Goal: Information Seeking & Learning: Check status

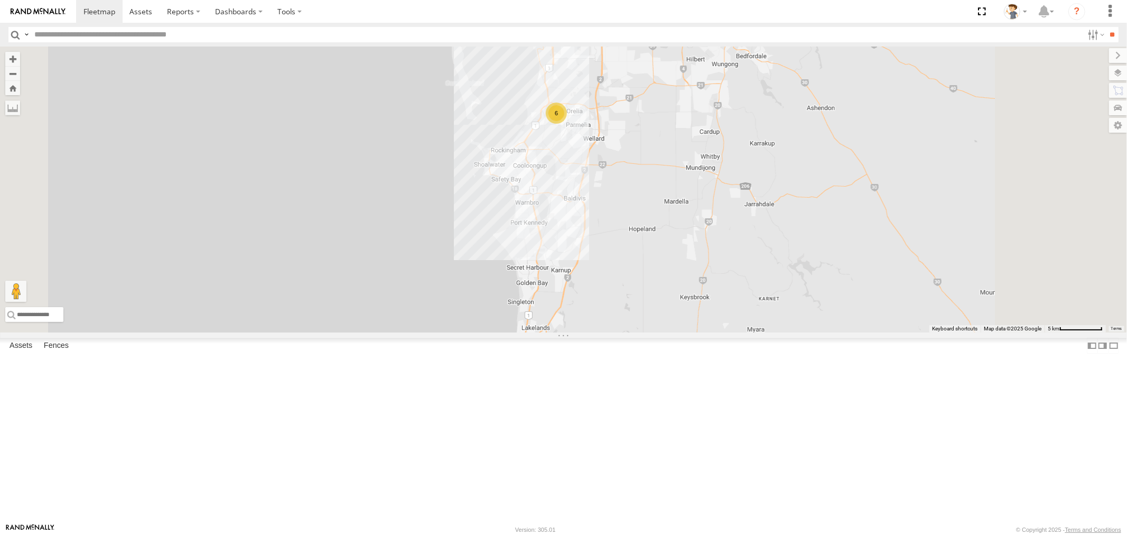
drag, startPoint x: 700, startPoint y: 249, endPoint x: 636, endPoint y: 324, distance: 98.6
click at [640, 332] on div "6 KWN5353 CCTV Trailer" at bounding box center [563, 190] width 1127 height 286
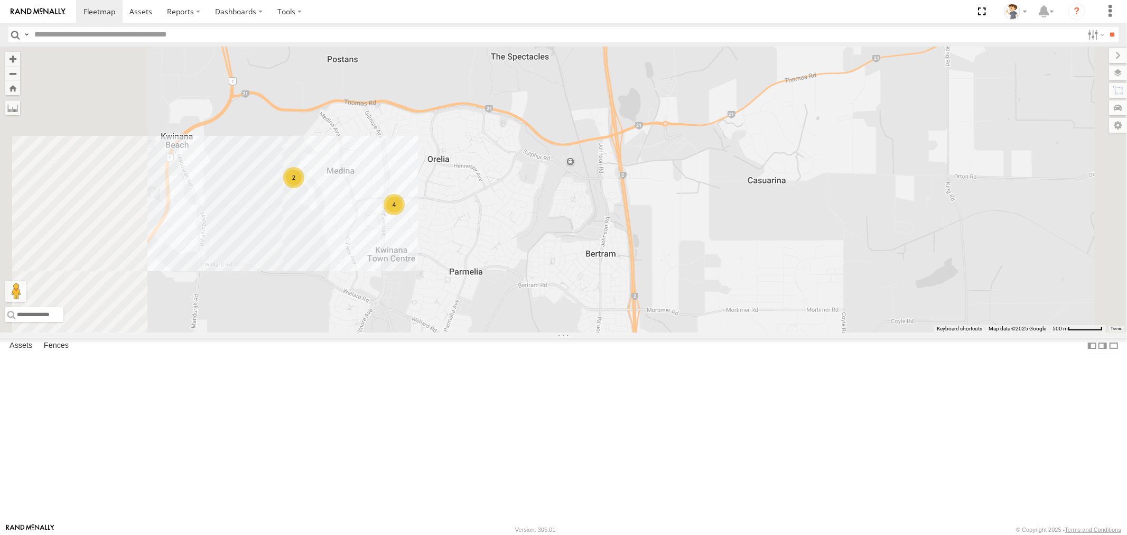
drag, startPoint x: 498, startPoint y: 414, endPoint x: 643, endPoint y: 361, distance: 154.2
click at [643, 332] on div "KWN5353 CCTV Trailer 2 4" at bounding box center [563, 190] width 1127 height 286
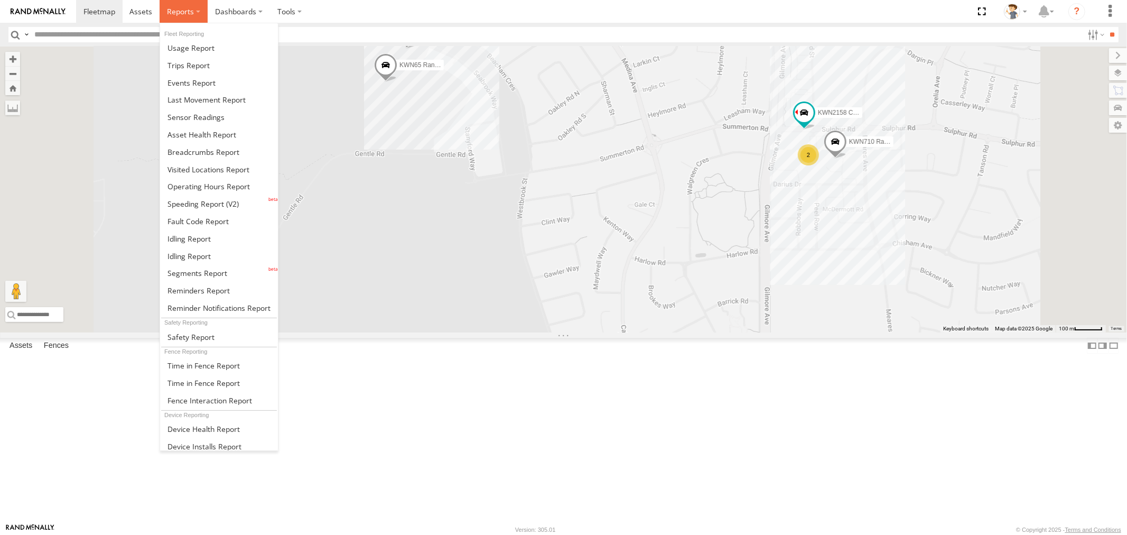
click at [171, 12] on span at bounding box center [180, 11] width 27 height 10
click at [187, 52] on span at bounding box center [191, 48] width 47 height 10
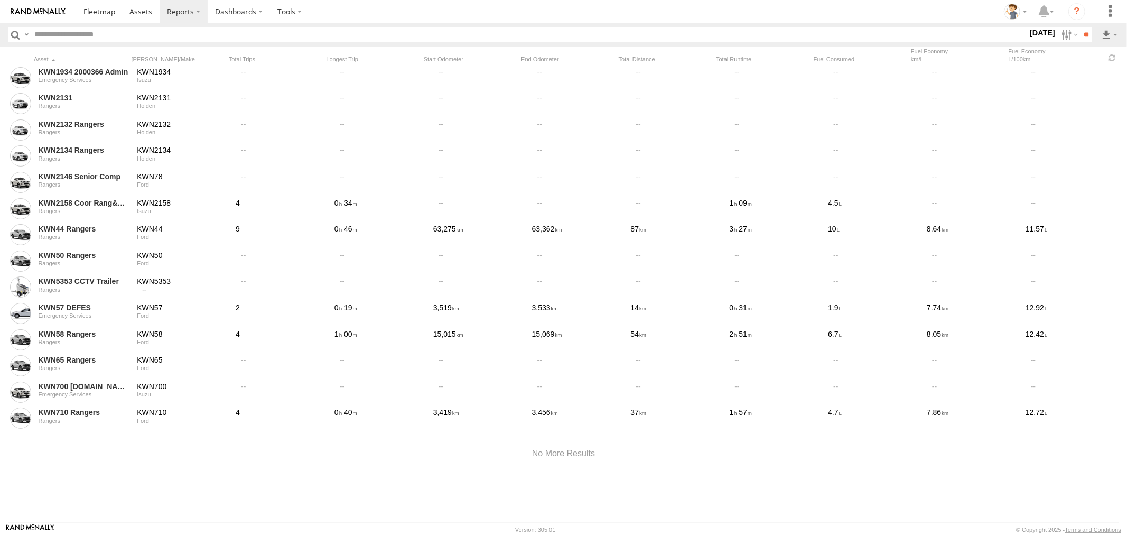
click at [1033, 33] on label "12 Aug 25" at bounding box center [1043, 33] width 30 height 12
click at [0, 0] on label at bounding box center [0, 0] width 0 height 0
click at [1080, 32] on input "**" at bounding box center [1086, 34] width 12 height 15
click at [1066, 35] on label at bounding box center [1069, 34] width 23 height 15
click at [0, 0] on label at bounding box center [0, 0] width 0 height 0
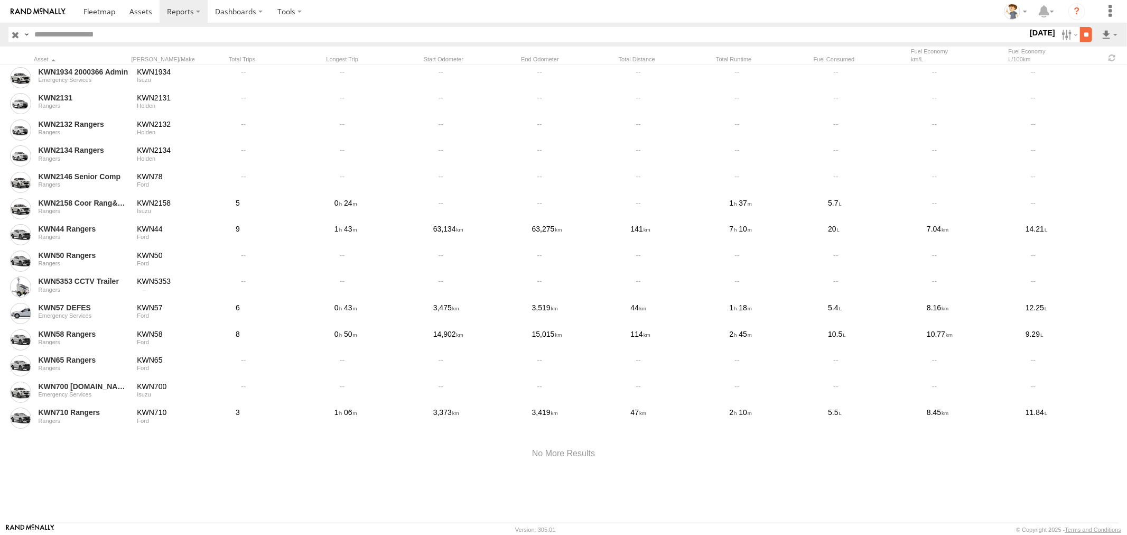
click at [1081, 34] on input "**" at bounding box center [1086, 34] width 12 height 15
click at [1062, 32] on label at bounding box center [1069, 34] width 23 height 15
click at [0, 0] on label at bounding box center [0, 0] width 0 height 0
click at [1081, 33] on input "**" at bounding box center [1086, 34] width 12 height 15
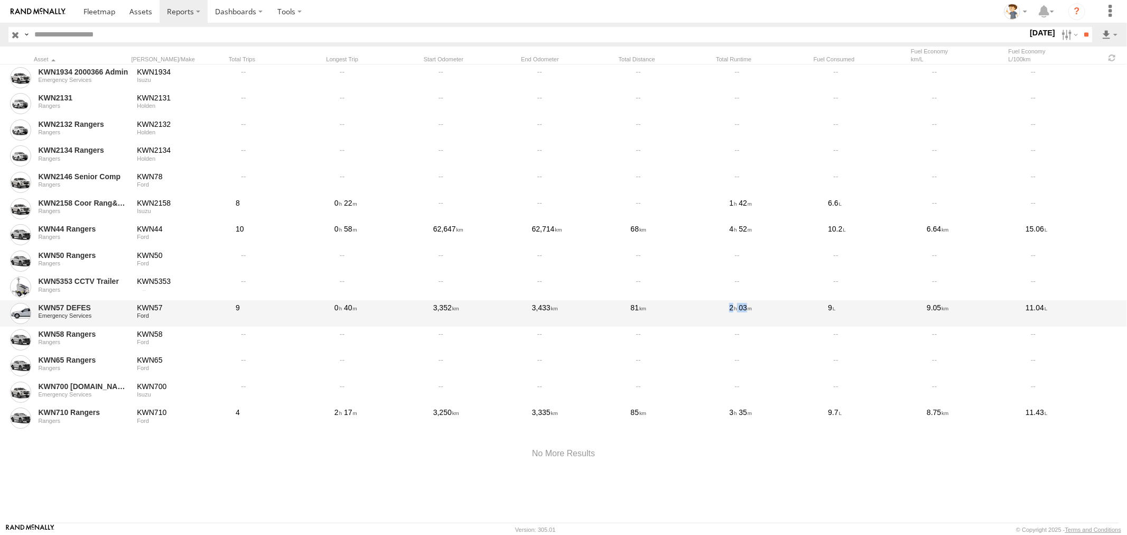
drag, startPoint x: 768, startPoint y: 303, endPoint x: 726, endPoint y: 304, distance: 41.8
click at [726, 304] on div "KWN57 DEFES Emergency Services KWN57 Ford 9 0 40 3,352 3,433 81 2 03 9 9.05 11.…" at bounding box center [563, 313] width 1127 height 26
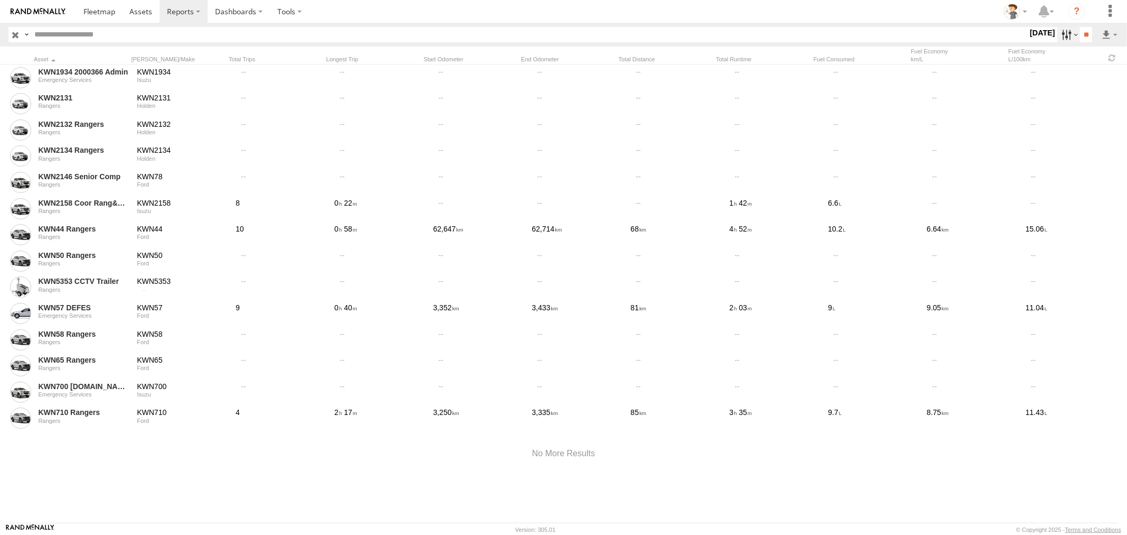
click at [1059, 31] on label at bounding box center [1069, 34] width 23 height 15
click at [0, 0] on label at bounding box center [0, 0] width 0 height 0
click at [1080, 33] on input "**" at bounding box center [1086, 34] width 12 height 15
click at [89, 6] on span at bounding box center [100, 11] width 32 height 10
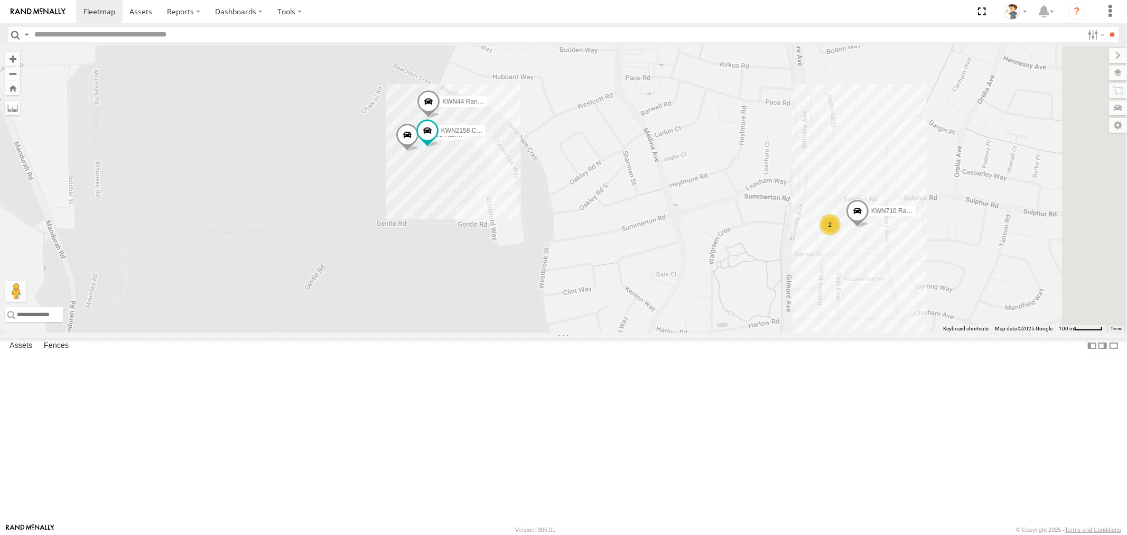
drag, startPoint x: 669, startPoint y: 190, endPoint x: 599, endPoint y: 235, distance: 83.2
click at [599, 235] on div "KWN5353 CCTV Trailer KWN44 Rangers KWN65 Rangers 2 KWN2158 Coor Rang&Comp KWN71…" at bounding box center [563, 190] width 1127 height 286
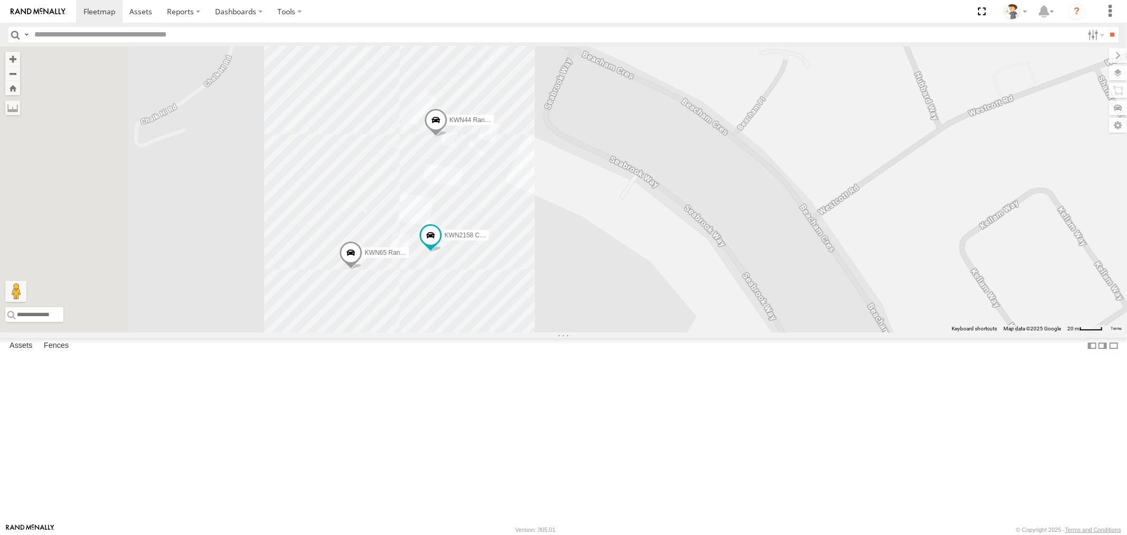
drag, startPoint x: 531, startPoint y: 268, endPoint x: 818, endPoint y: 196, distance: 295.4
click at [818, 196] on div "KWN5353 CCTV Trailer KWN44 Rangers KWN65 Rangers KWN2158 Coor Rang&Comp KWN710 …" at bounding box center [563, 190] width 1127 height 286
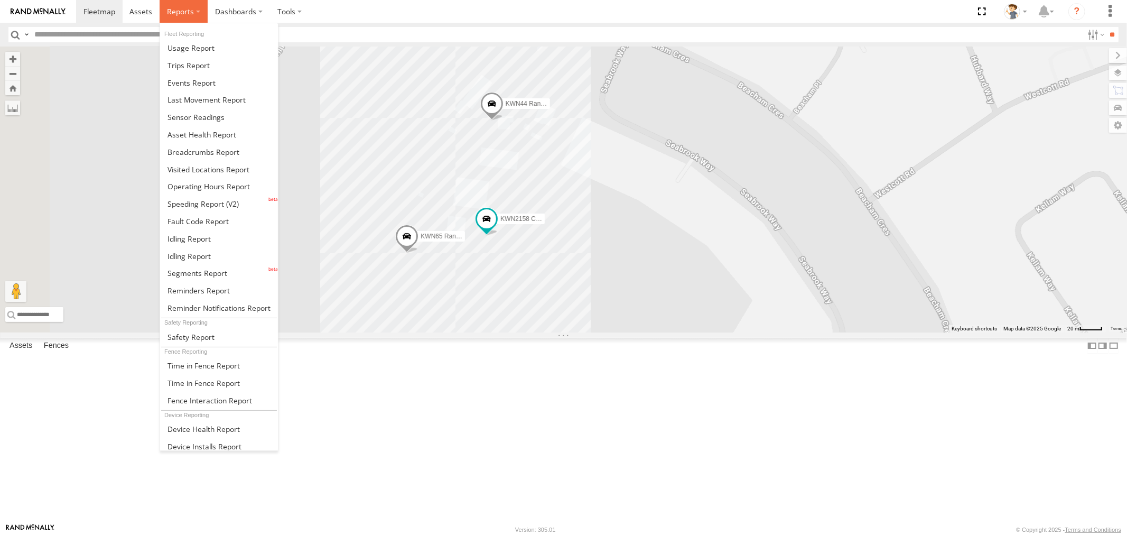
click at [173, 14] on span at bounding box center [180, 11] width 27 height 10
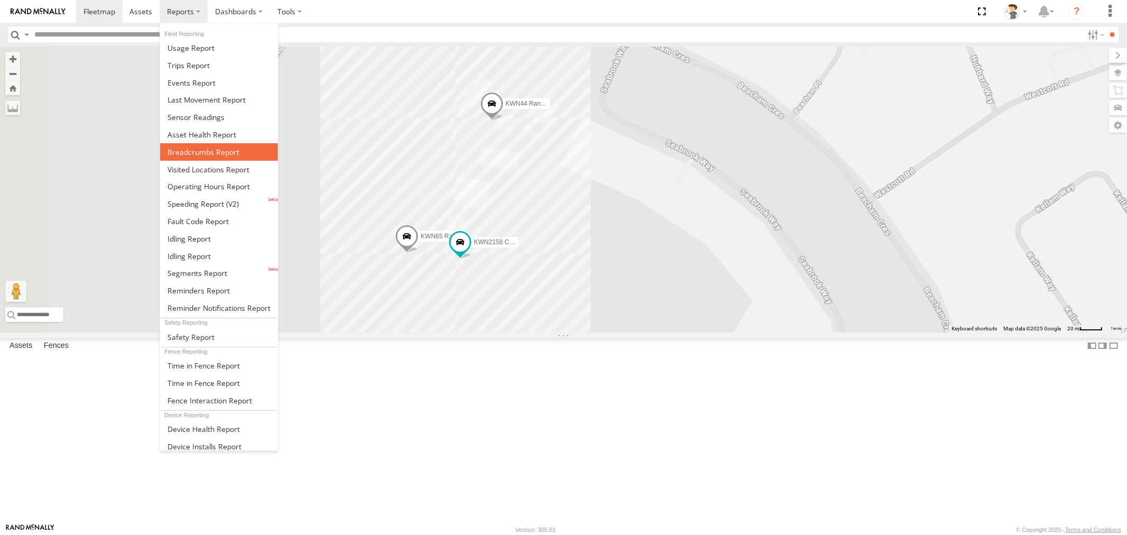
click at [223, 148] on span at bounding box center [204, 152] width 72 height 10
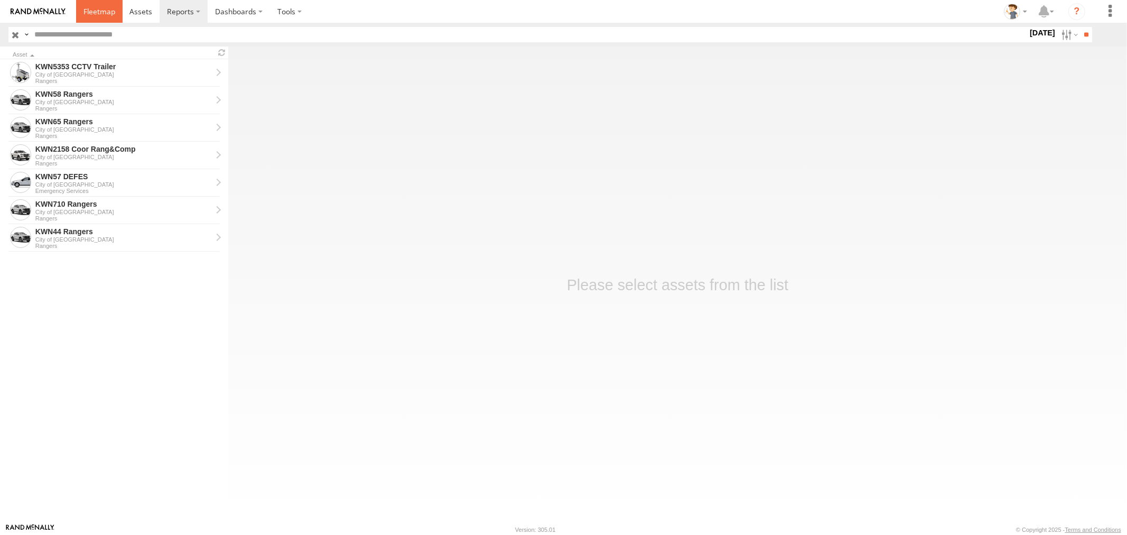
click at [96, 16] on span at bounding box center [100, 11] width 32 height 10
